Goal: Task Accomplishment & Management: Manage account settings

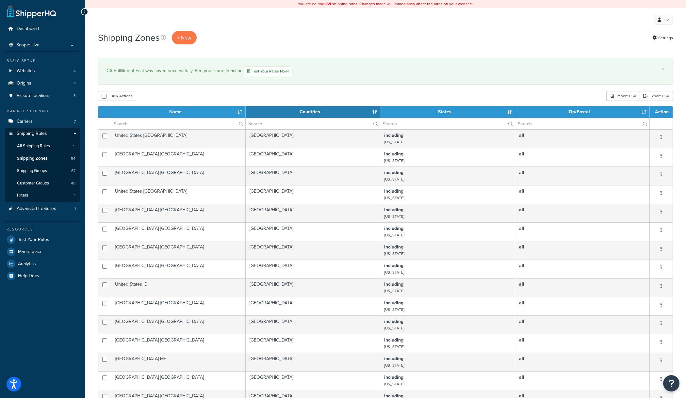
select select "15"
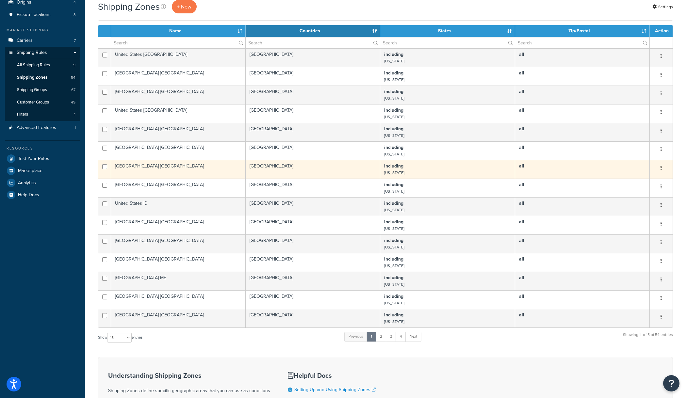
scroll to position [177, 0]
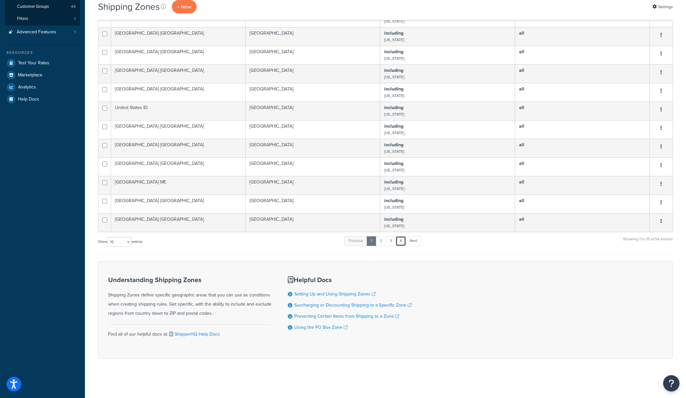
click at [403, 242] on link "4" at bounding box center [401, 241] width 10 height 10
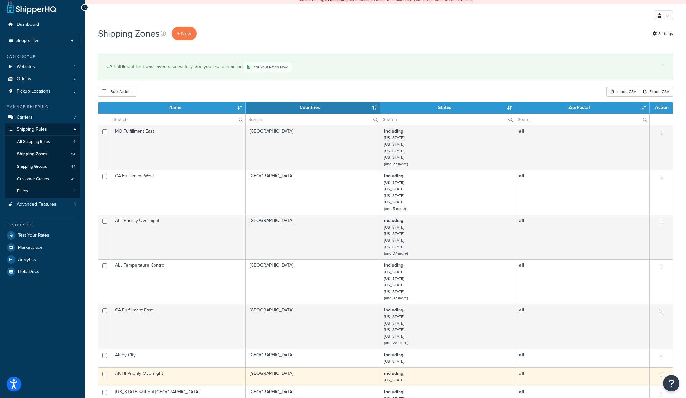
scroll to position [0, 0]
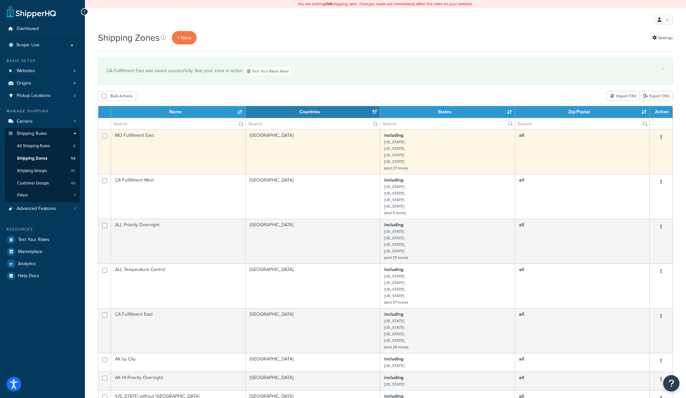
click at [409, 160] on td "including Alabama Arkansas Connecticut Florida (and 27 more)" at bounding box center [447, 151] width 135 height 45
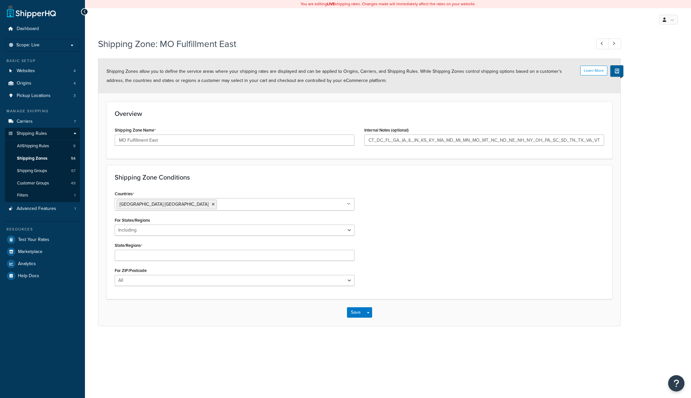
select select "including"
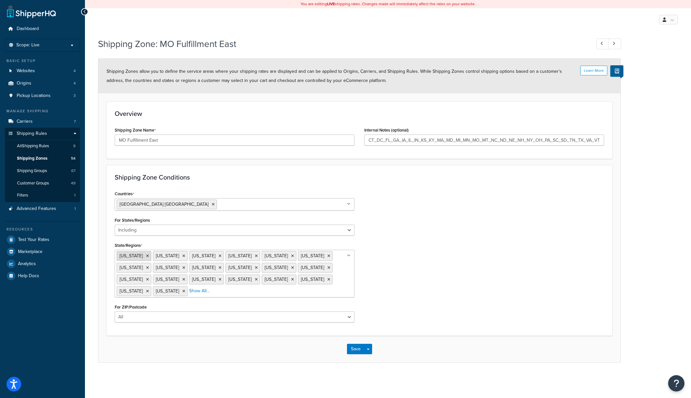
click at [146, 256] on icon at bounding box center [147, 256] width 3 height 4
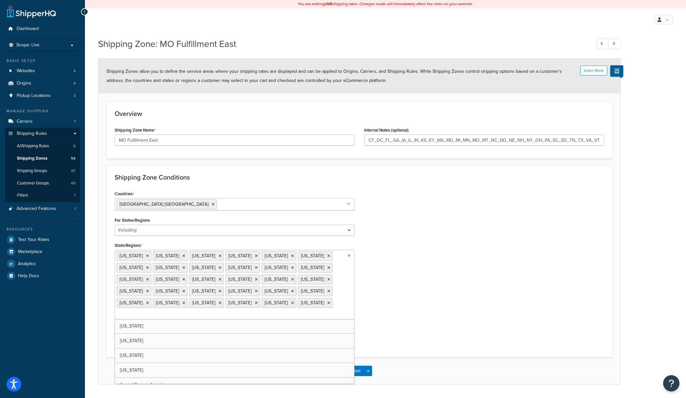
click at [403, 362] on div "Save Save Dropdown Save and Edit Save and Duplicate Save and Create New" at bounding box center [359, 371] width 522 height 27
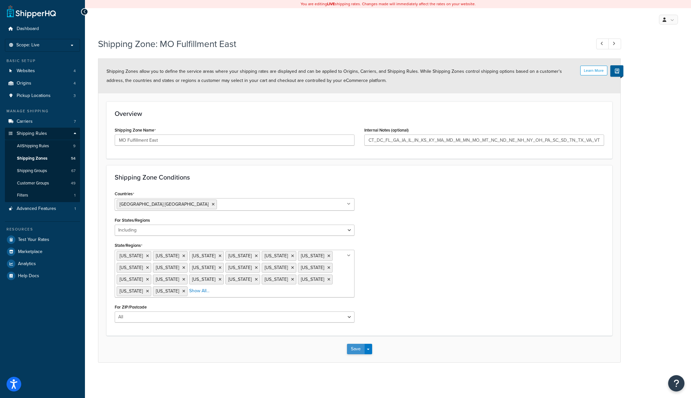
click at [359, 352] on button "Save" at bounding box center [356, 349] width 18 height 10
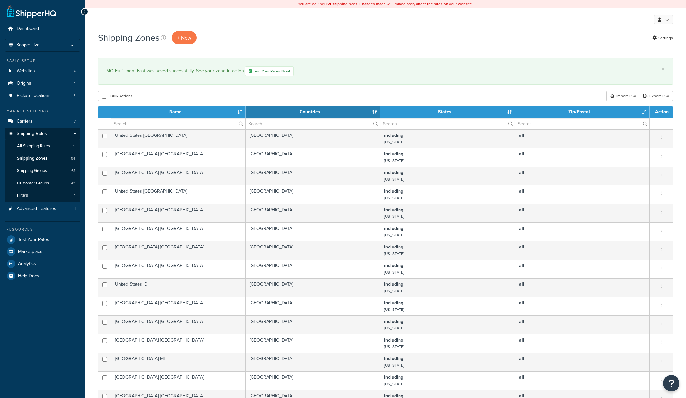
select select "15"
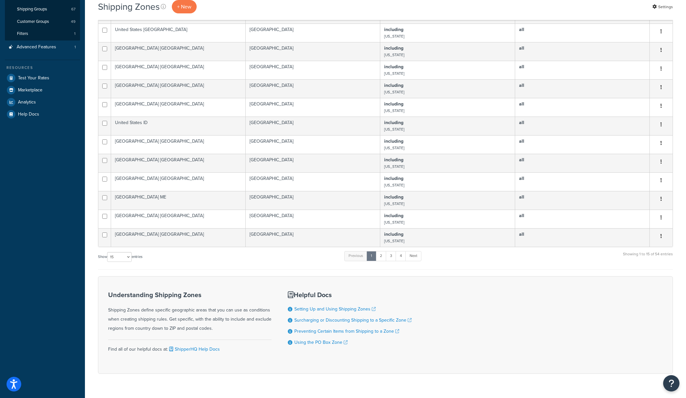
scroll to position [177, 0]
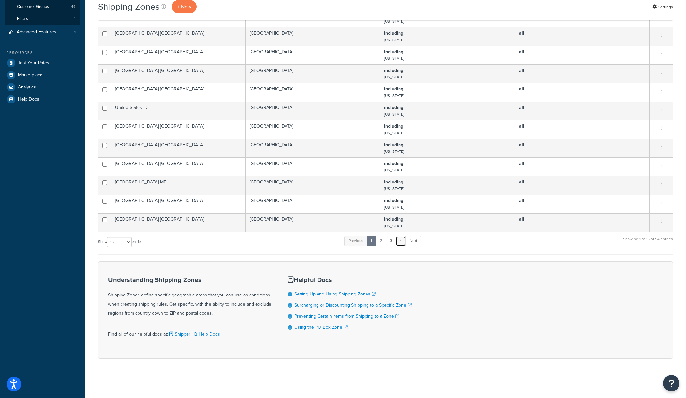
click at [402, 244] on link "4" at bounding box center [401, 241] width 10 height 10
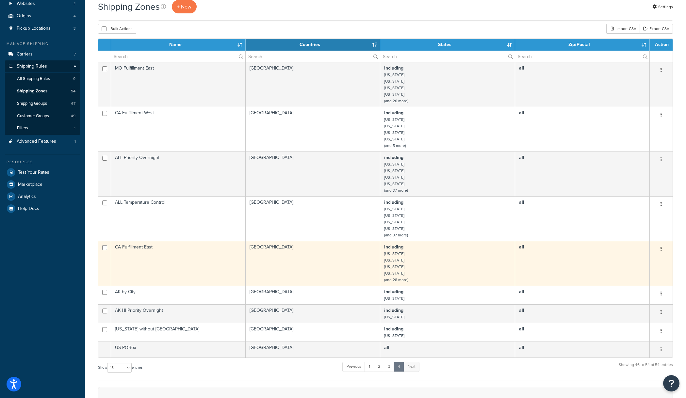
scroll to position [79, 0]
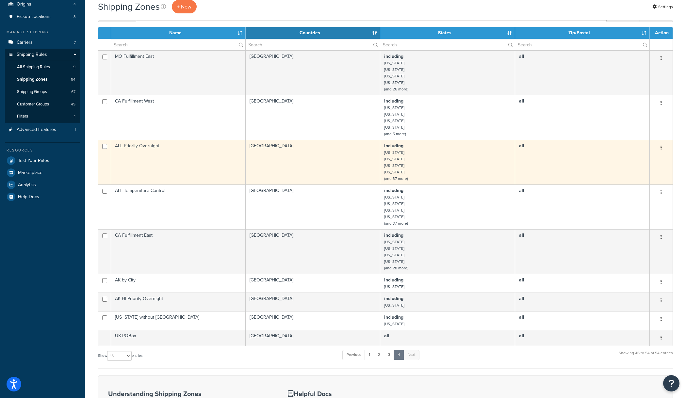
click at [404, 159] on td "including Alabama Arizona California Colorado (and 37 more)" at bounding box center [447, 162] width 135 height 45
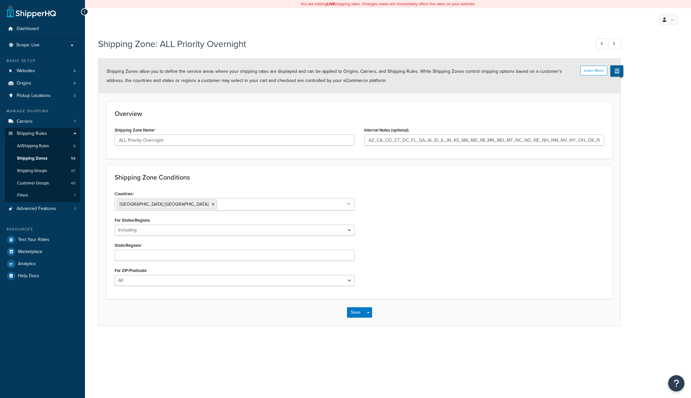
select select "including"
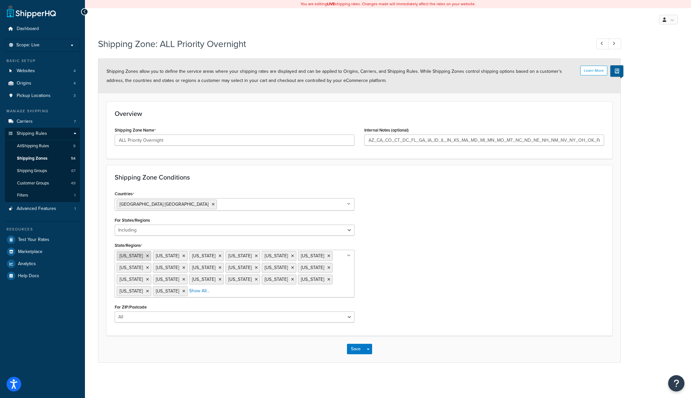
click at [146, 255] on icon at bounding box center [147, 256] width 3 height 4
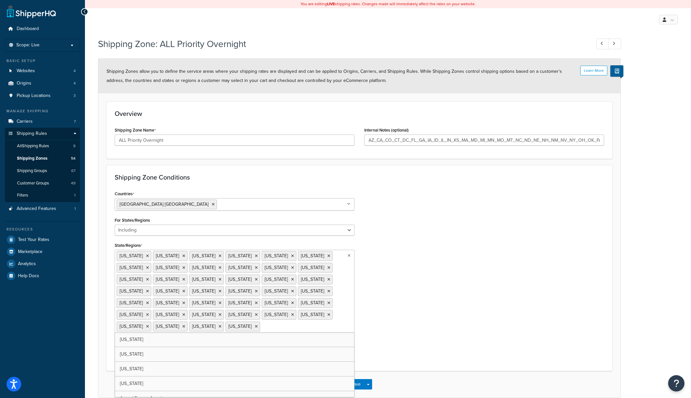
click at [390, 366] on div "Shipping Zone: ALL Priority Overnight Learn More Shipping Zones allow you to de…" at bounding box center [388, 224] width 606 height 380
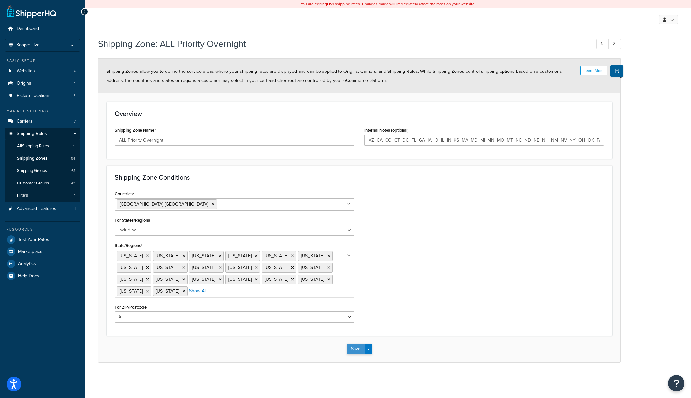
click at [349, 348] on button "Save" at bounding box center [356, 349] width 18 height 10
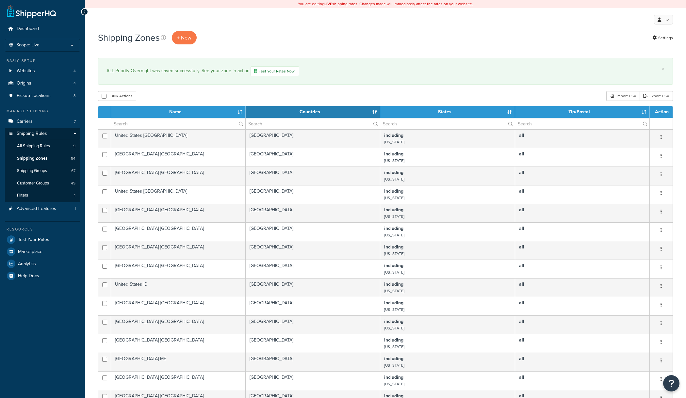
select select "15"
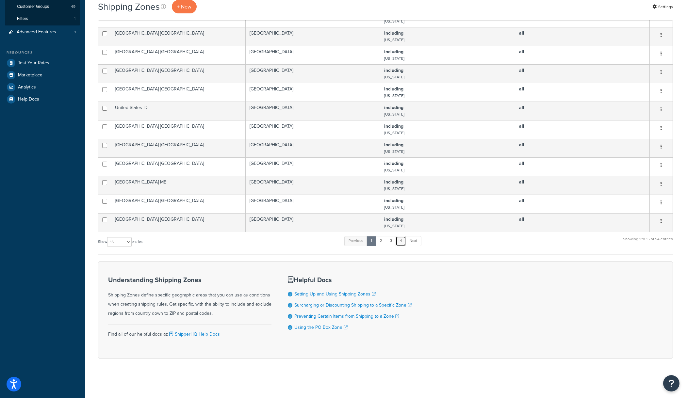
click at [400, 243] on link "4" at bounding box center [401, 241] width 10 height 10
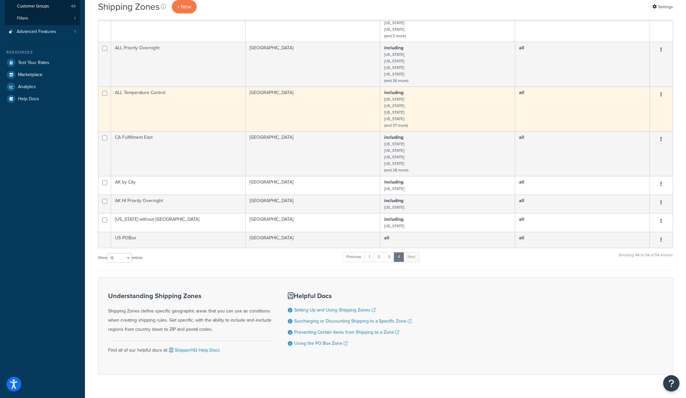
click at [398, 105] on td "including [US_STATE] [US_STATE] [US_STATE] [US_STATE] (and 37 more)" at bounding box center [447, 109] width 135 height 45
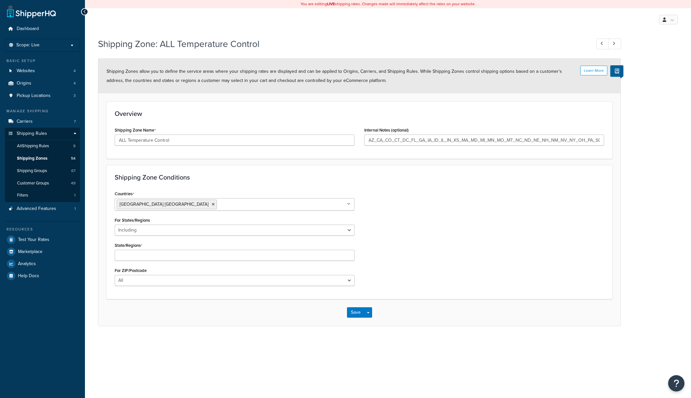
select select "including"
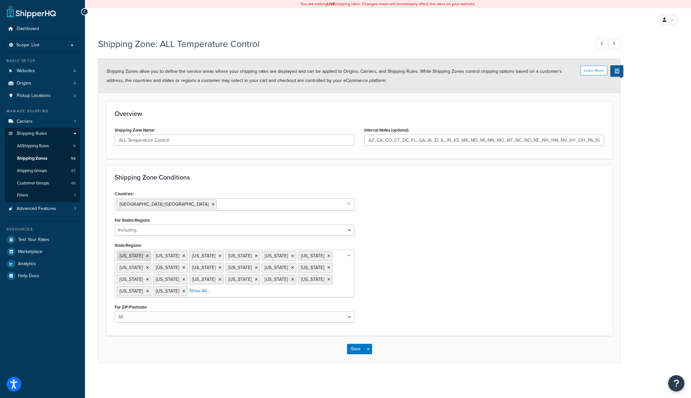
click at [146, 257] on icon at bounding box center [147, 256] width 3 height 4
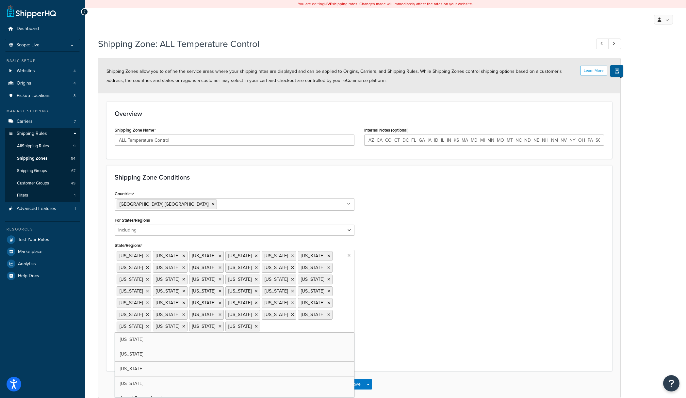
click at [391, 346] on form "Learn More Shipping Zones allow you to define the service areas where your ship…" at bounding box center [359, 228] width 522 height 339
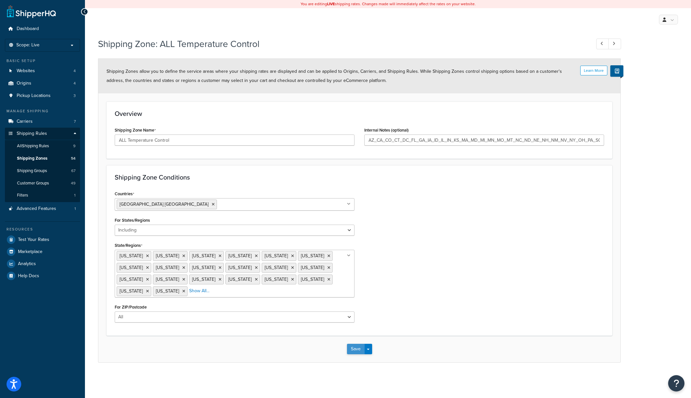
click at [356, 350] on button "Save" at bounding box center [356, 349] width 18 height 10
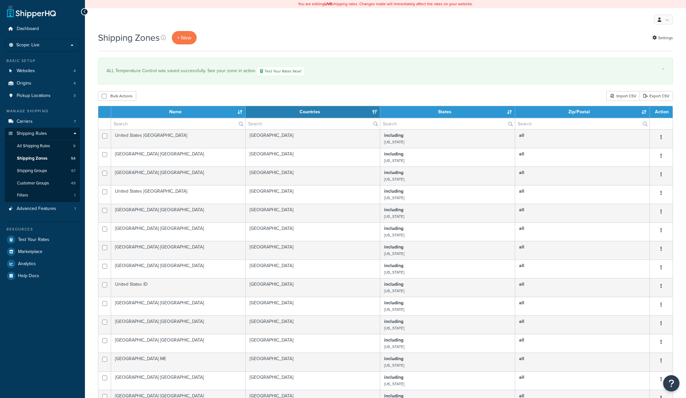
select select "15"
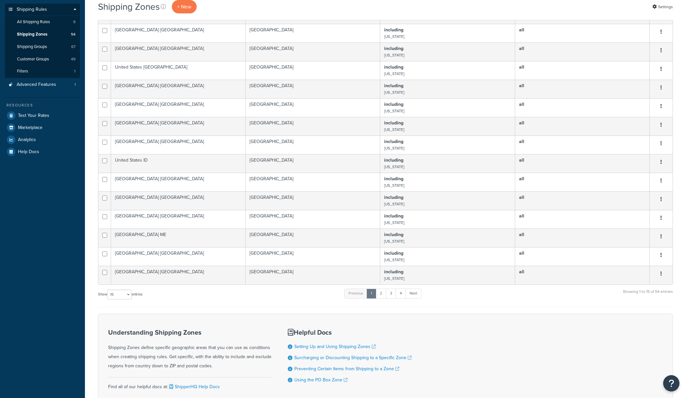
scroll to position [177, 0]
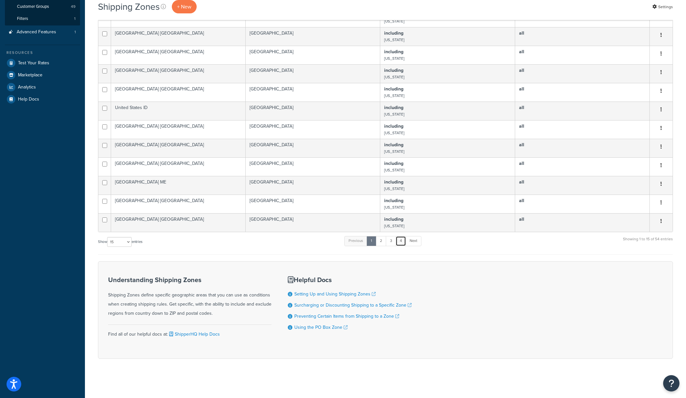
click at [404, 239] on link "4" at bounding box center [401, 241] width 10 height 10
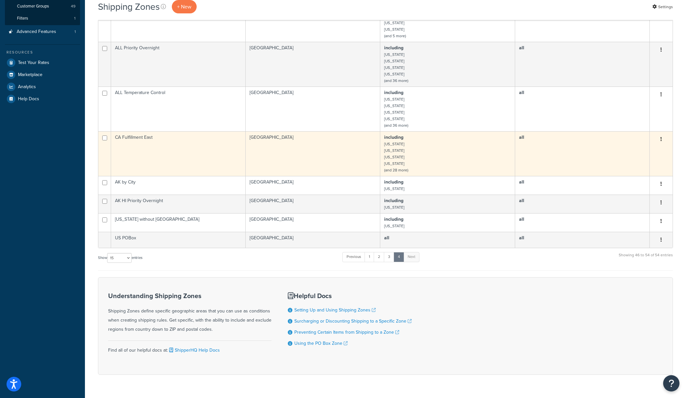
click at [401, 145] on td "including Alabama Arkansas Connecticut Florida (and 28 more)" at bounding box center [447, 153] width 135 height 45
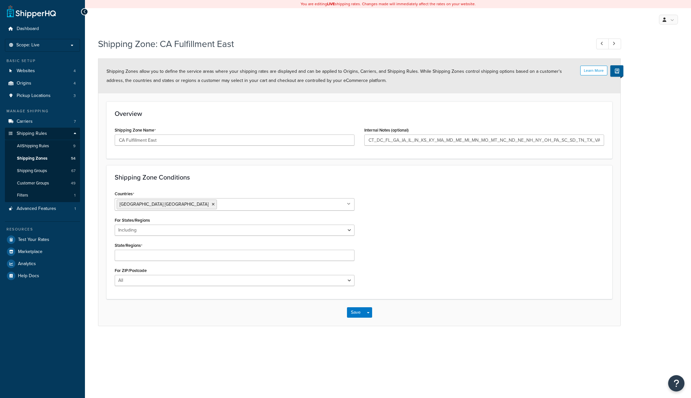
select select "including"
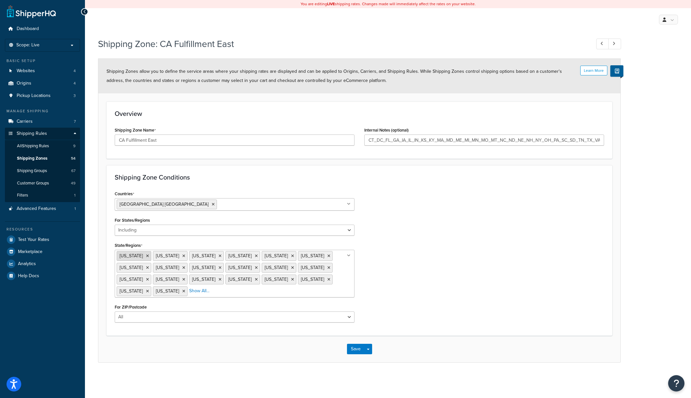
click at [146, 256] on icon at bounding box center [147, 256] width 3 height 4
click at [404, 345] on form "Learn More Shipping Zones allow you to define the service areas where your ship…" at bounding box center [359, 211] width 522 height 304
click at [354, 347] on button "Save" at bounding box center [356, 349] width 18 height 10
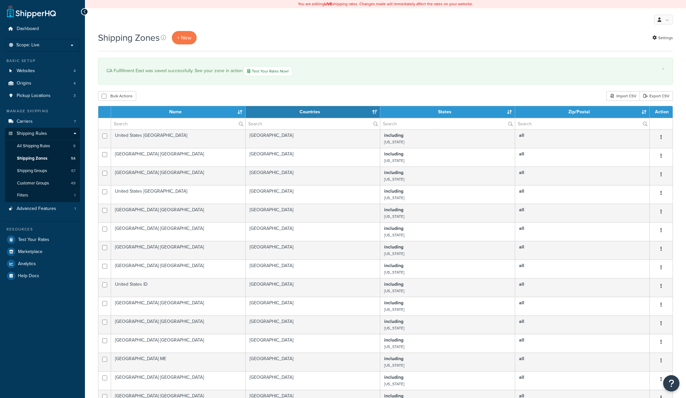
select select "15"
